Goal: Task Accomplishment & Management: Manage account settings

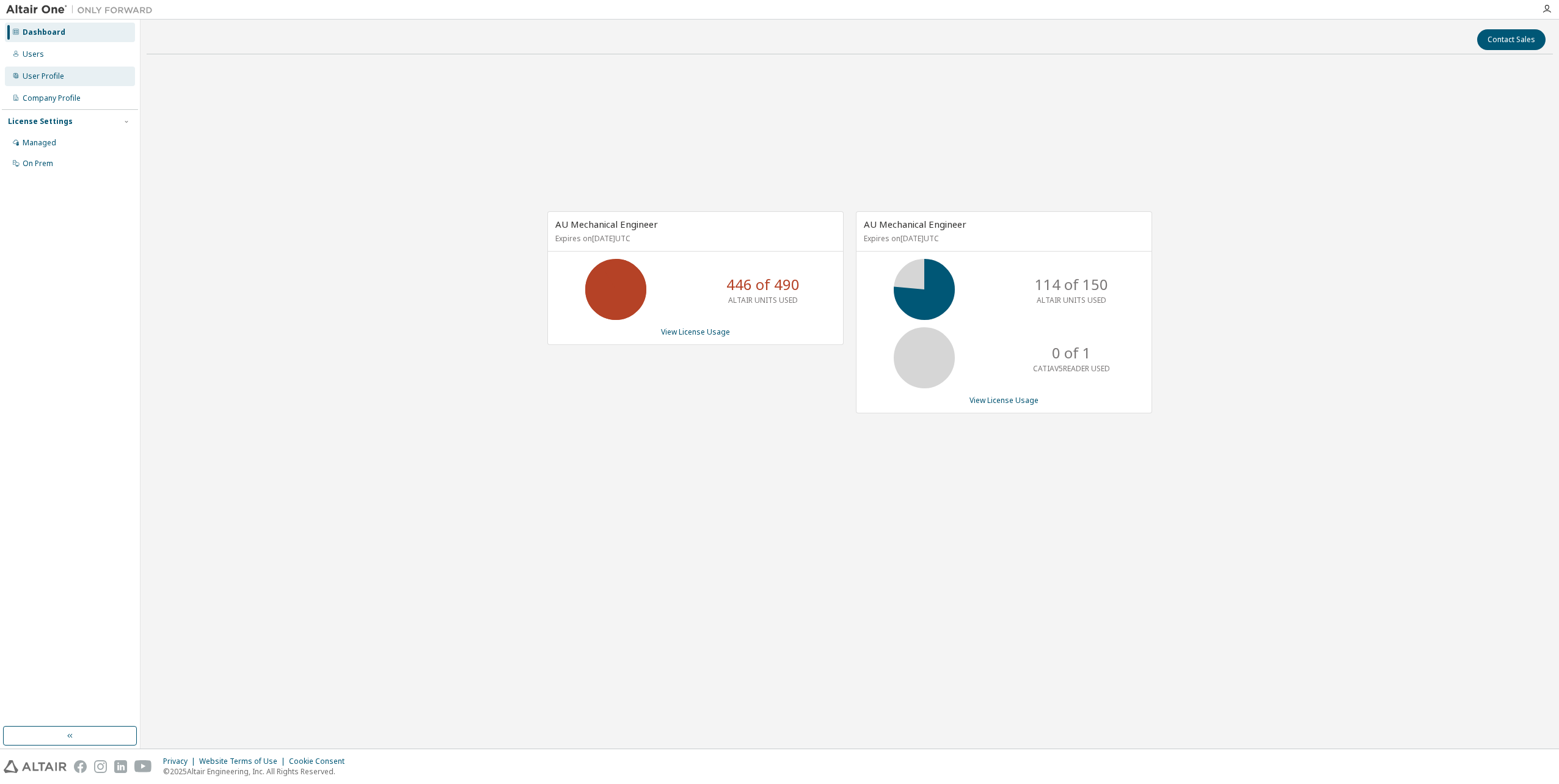
click at [81, 74] on div "User Profile" at bounding box center [70, 76] width 130 height 20
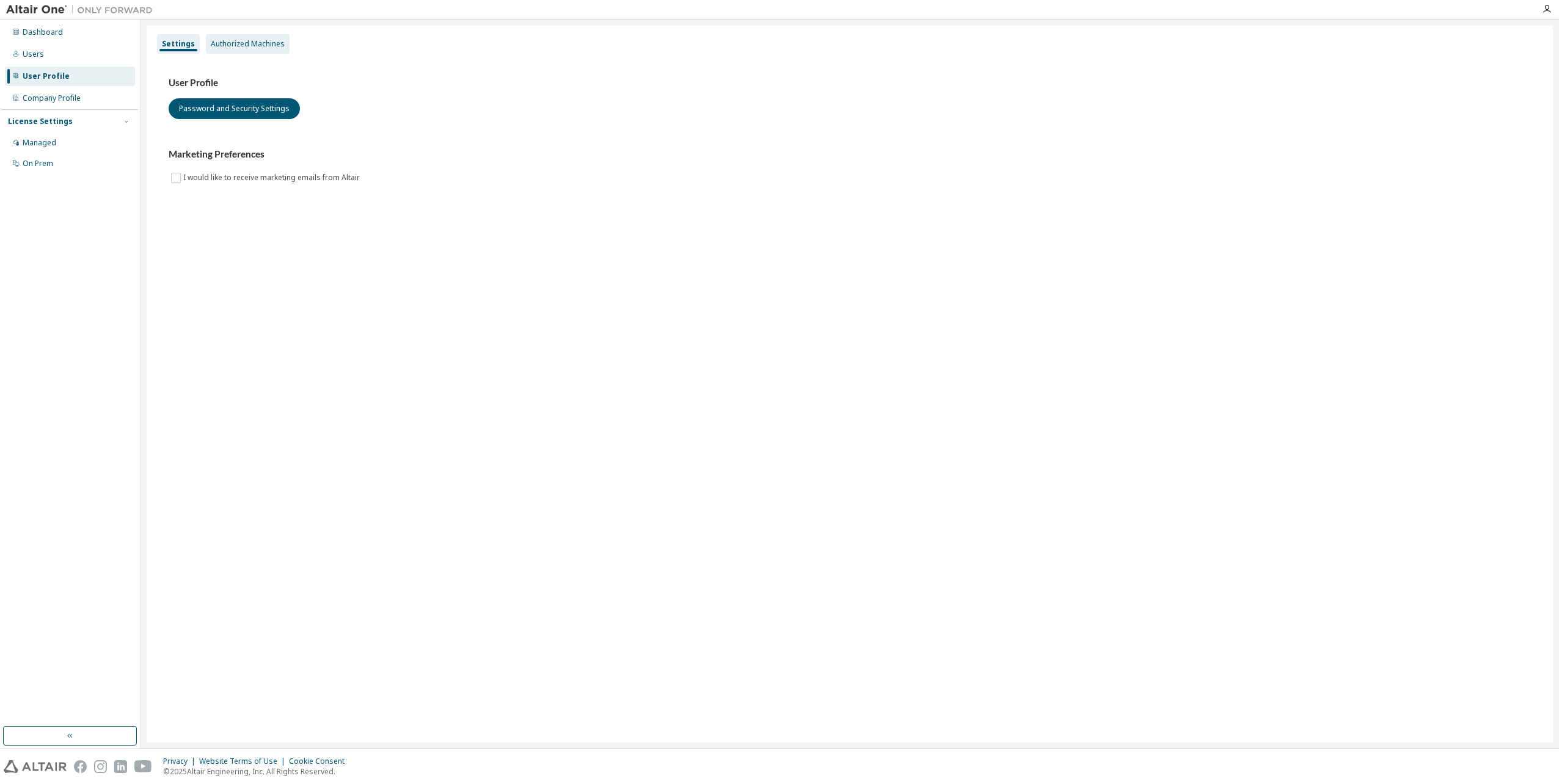
click at [279, 46] on div "Authorized Machines" at bounding box center [248, 44] width 74 height 10
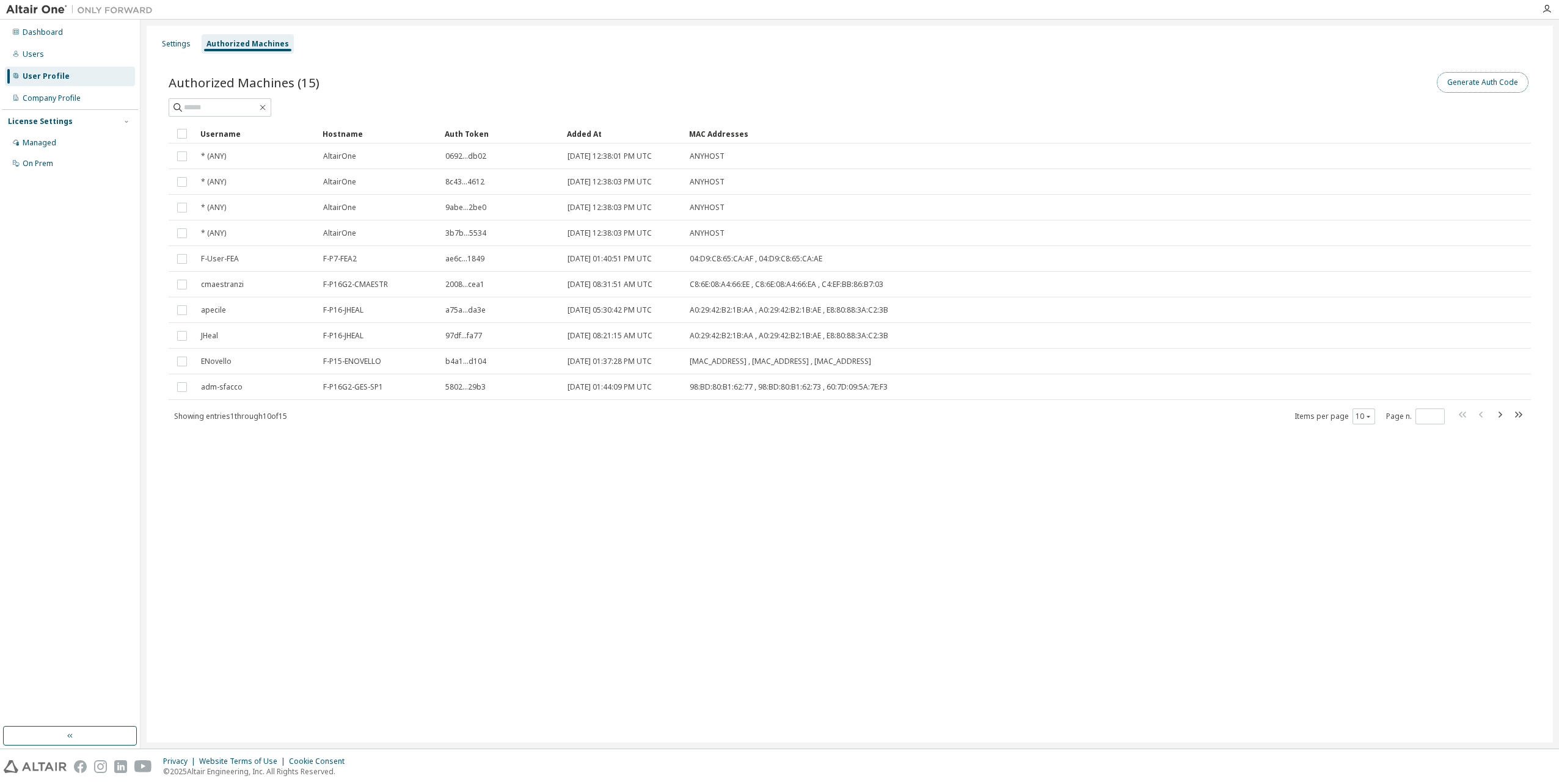
click at [1467, 79] on button "Generate Auth Code" at bounding box center [1483, 82] width 92 height 21
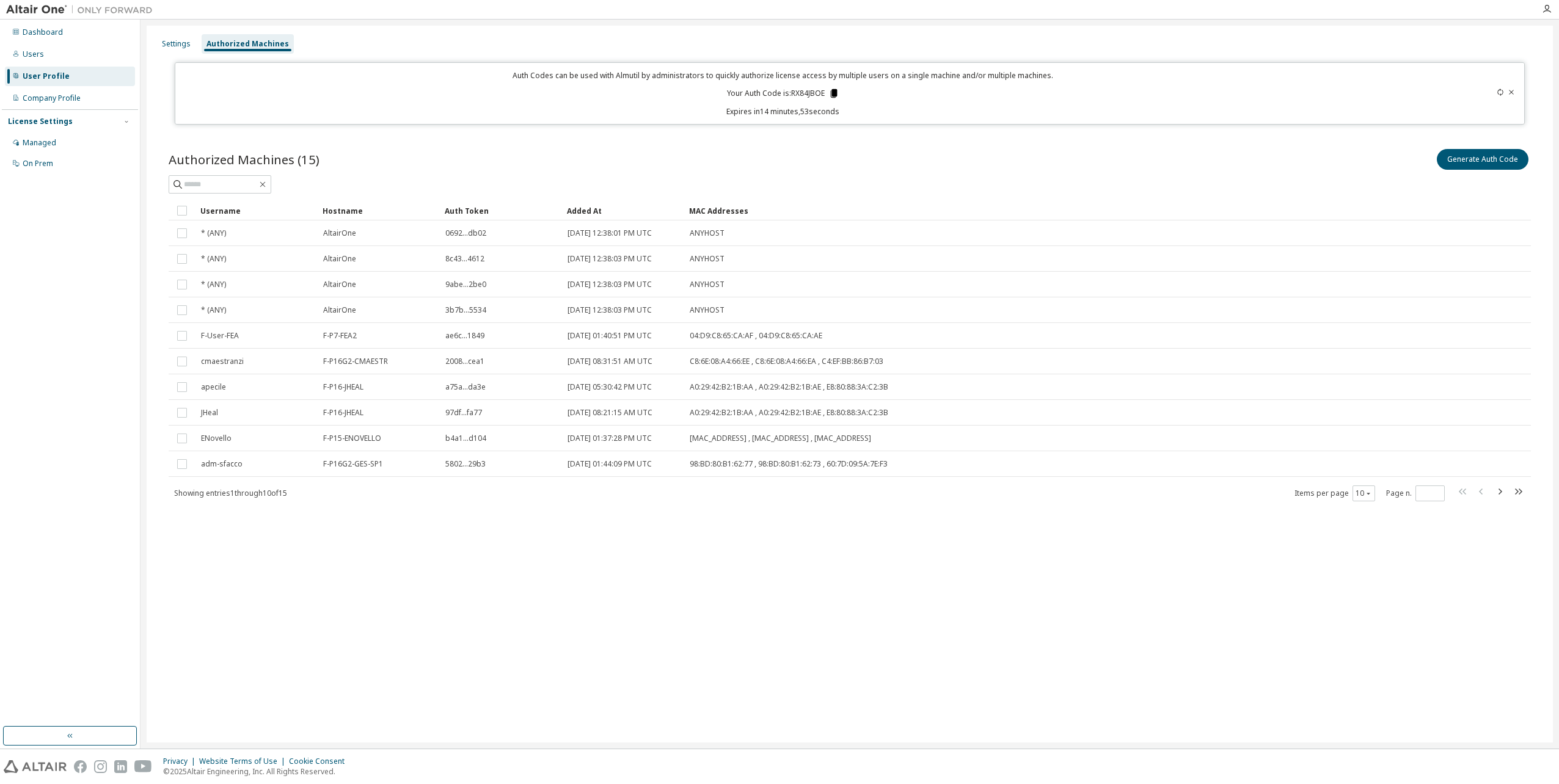
click at [835, 91] on icon at bounding box center [833, 93] width 6 height 8
